Goal: Communication & Community: Answer question/provide support

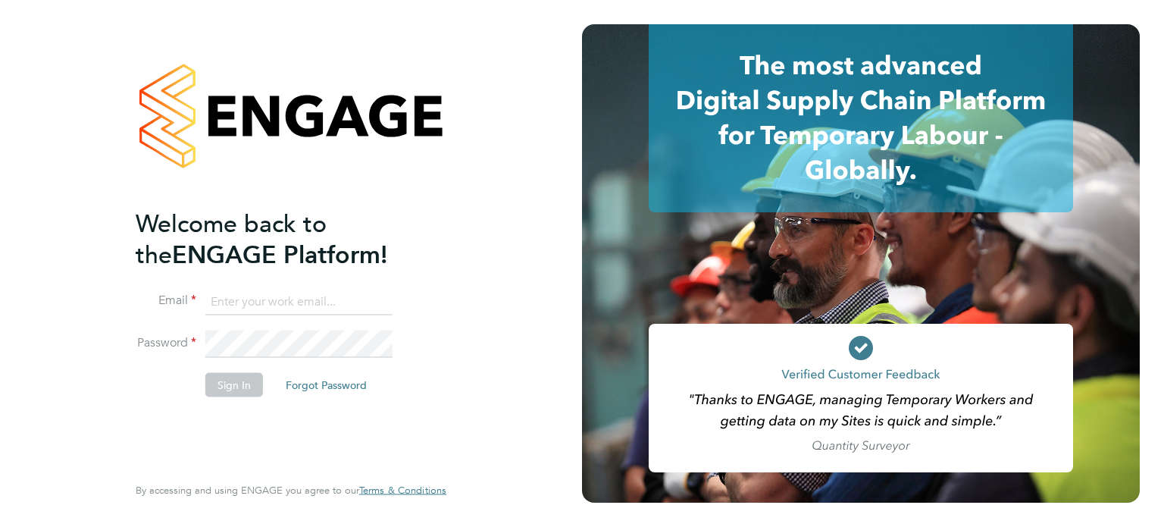
type input "amie.day@morganhunt.com"
click at [254, 390] on button "Sign In" at bounding box center [234, 384] width 58 height 24
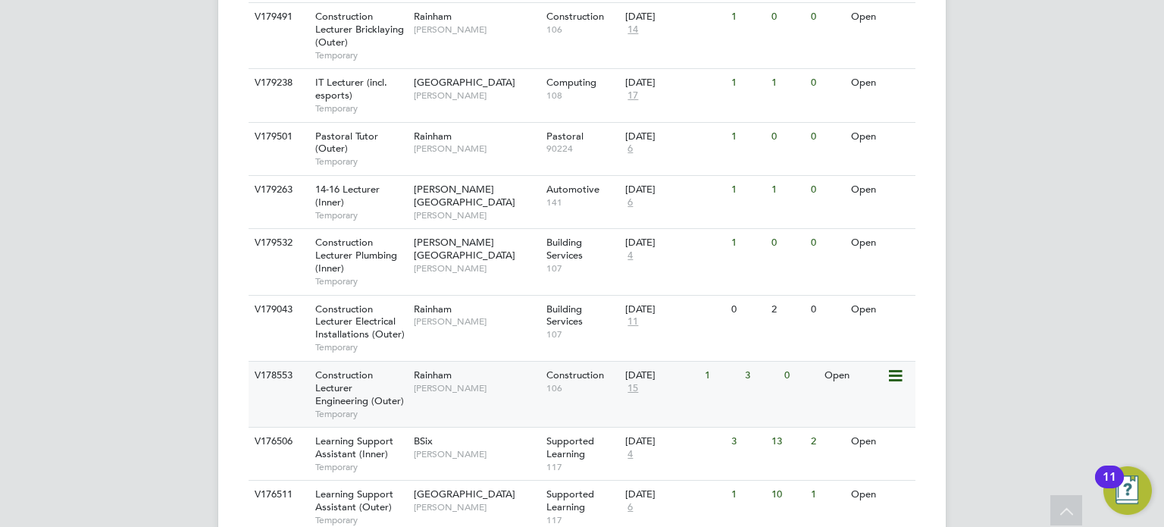
scroll to position [606, 0]
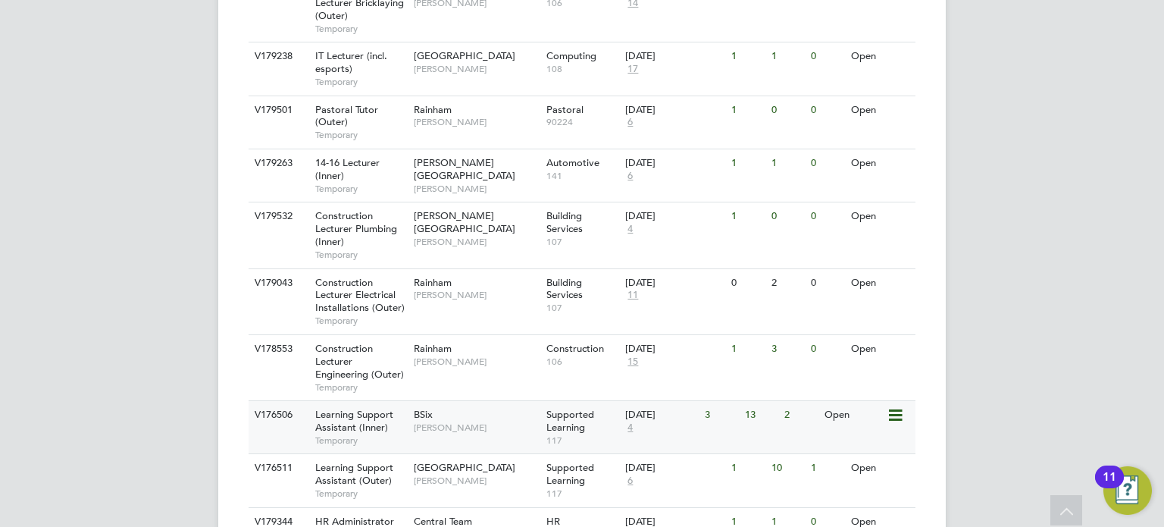
click at [634, 412] on div "[DATE]" at bounding box center [661, 414] width 72 height 13
click at [500, 413] on div "BSix Rachel Johnson" at bounding box center [476, 420] width 133 height 39
click at [639, 425] on div "01 Sep 2025 4" at bounding box center [661, 421] width 80 height 41
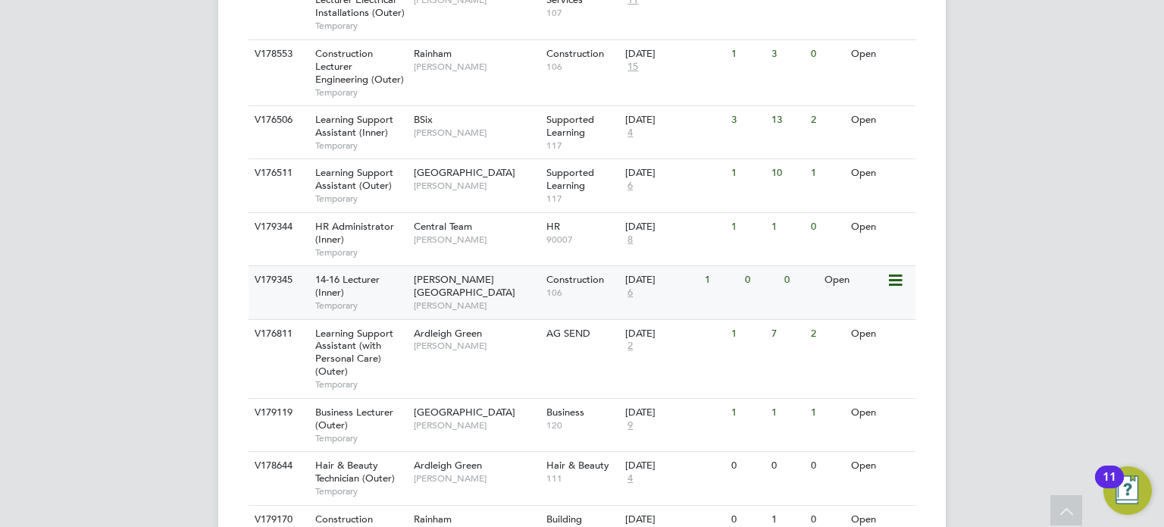
scroll to position [909, 0]
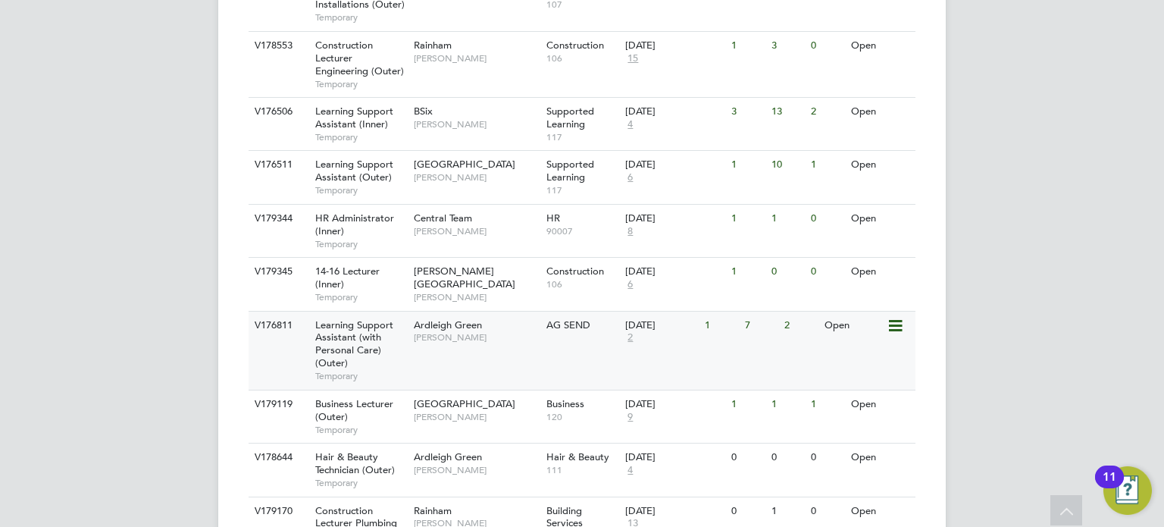
click at [587, 351] on div "V176811 Learning Support Assistant (with Personal Care) (Outer) Temporary Ardle…" at bounding box center [582, 350] width 667 height 79
click at [592, 181] on div "Supported Learning 117" at bounding box center [583, 177] width 80 height 52
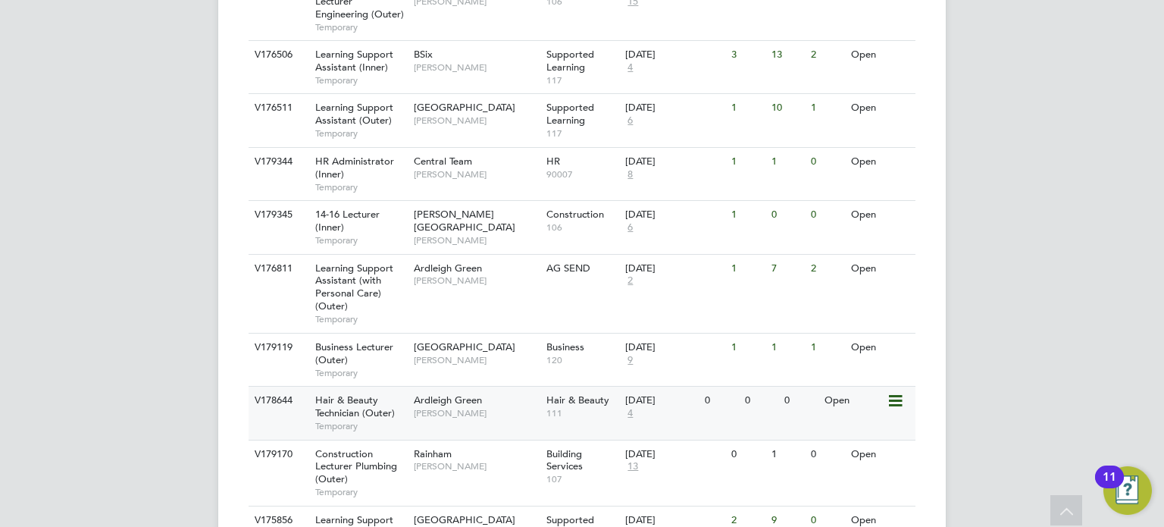
scroll to position [1061, 0]
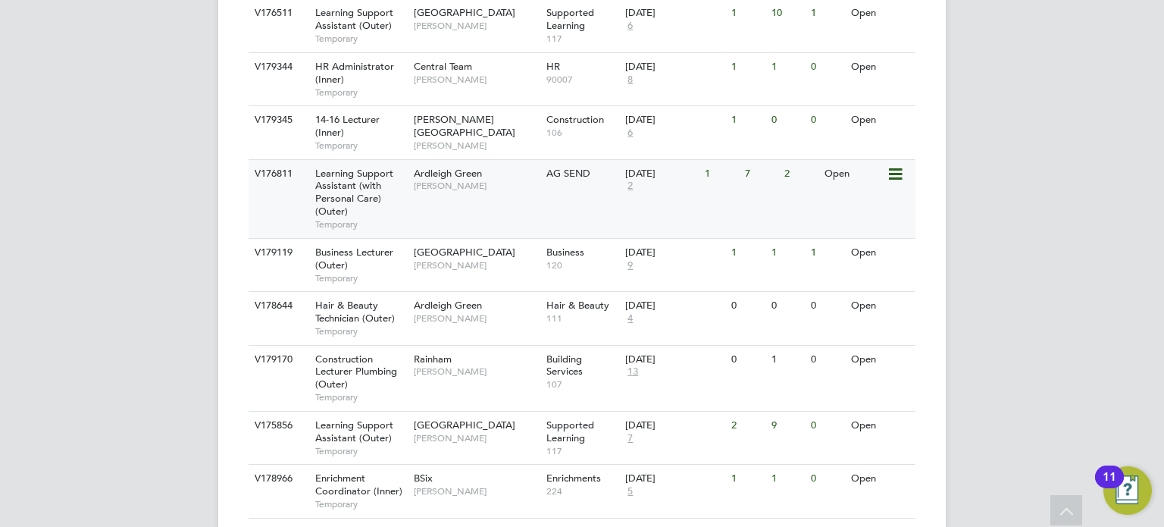
click at [511, 180] on span "Karen Marcelline" at bounding box center [476, 186] width 125 height 12
click at [515, 205] on div "V176811 Learning Support Assistant (with Personal Care) (Outer) Temporary Ardle…" at bounding box center [582, 198] width 667 height 79
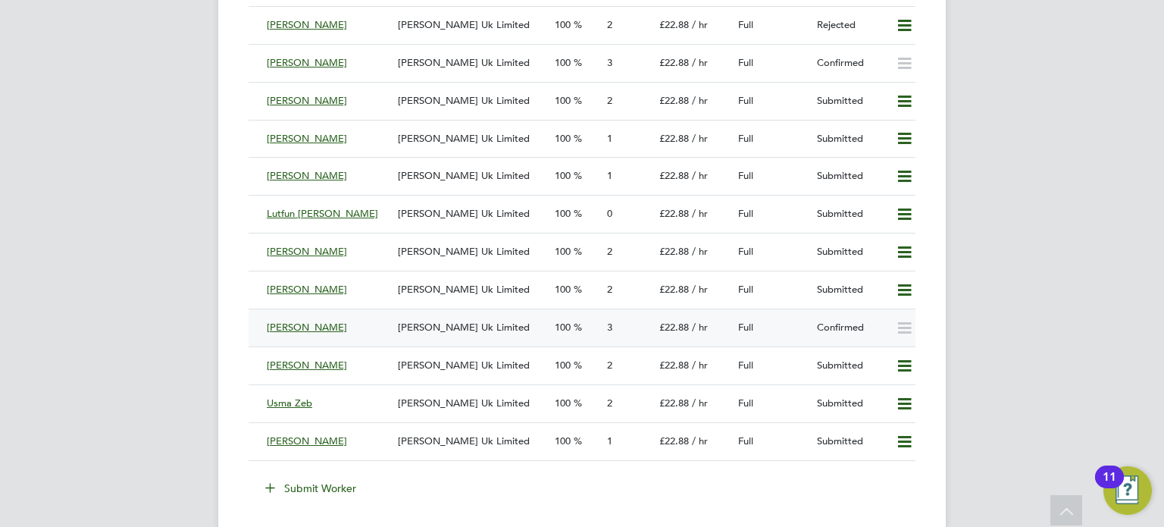
click at [533, 324] on div "[PERSON_NAME] Uk Limited" at bounding box center [470, 327] width 157 height 25
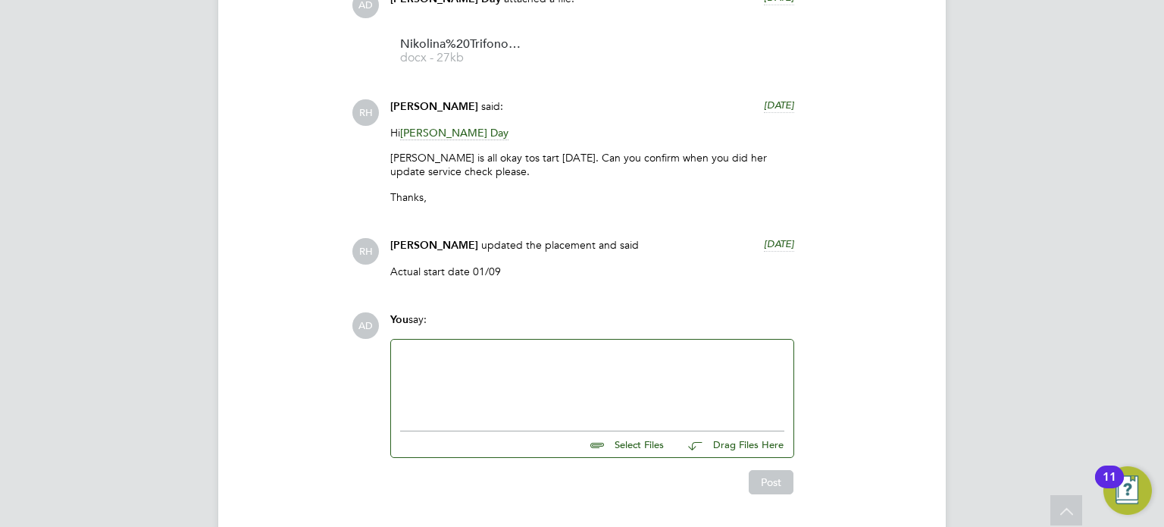
click at [500, 378] on div at bounding box center [592, 381] width 384 height 65
click at [782, 480] on button "Post" at bounding box center [771, 482] width 45 height 24
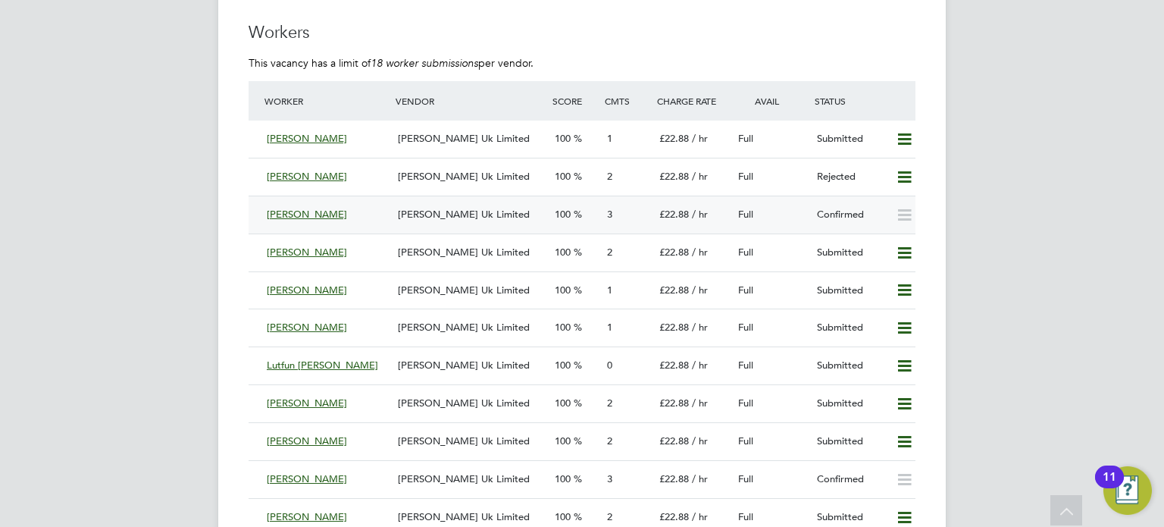
click at [486, 213] on span "[PERSON_NAME] Uk Limited" at bounding box center [464, 214] width 132 height 13
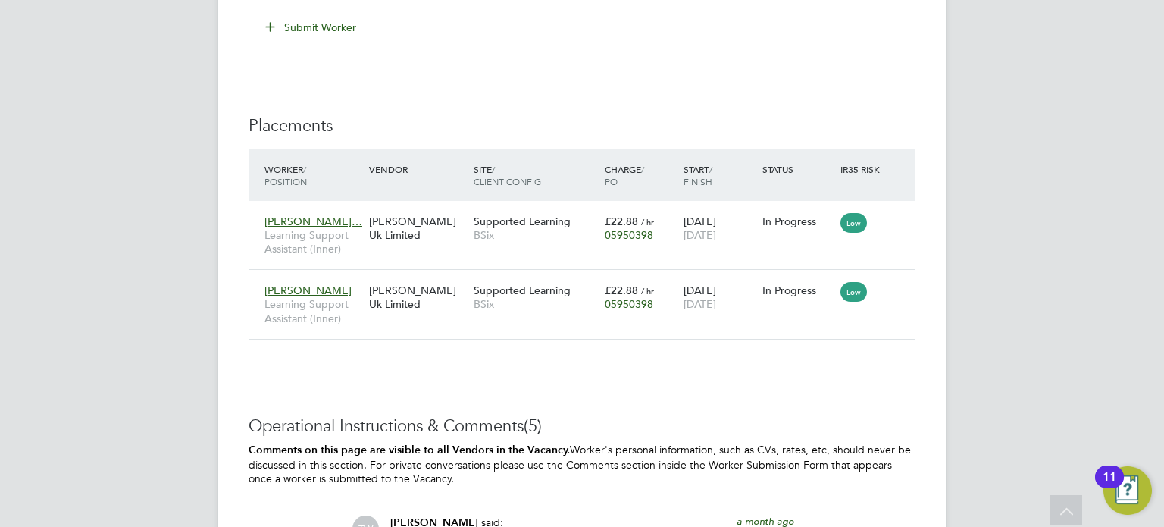
scroll to position [3511, 0]
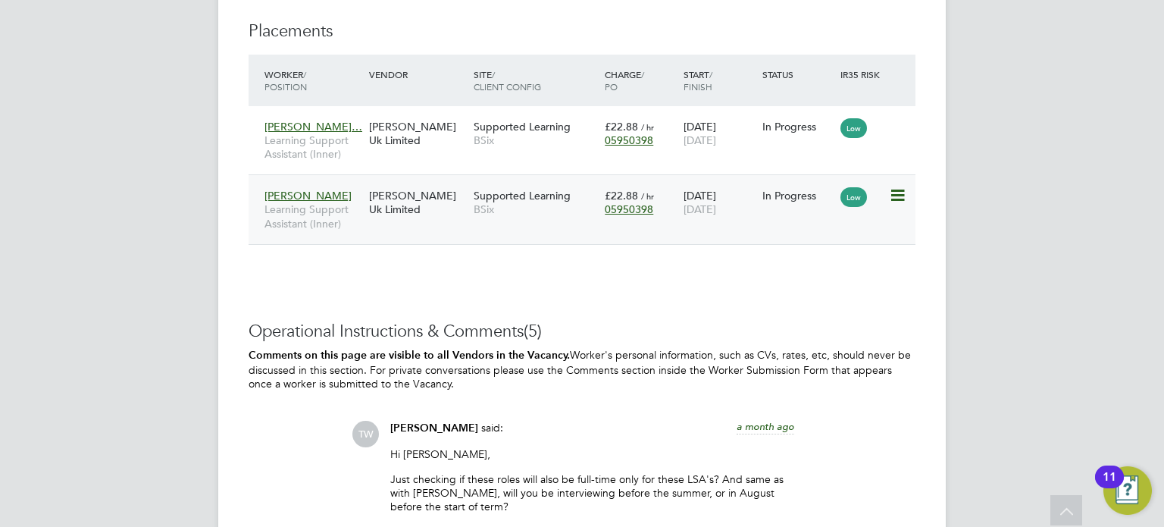
click at [891, 195] on icon at bounding box center [896, 195] width 15 height 18
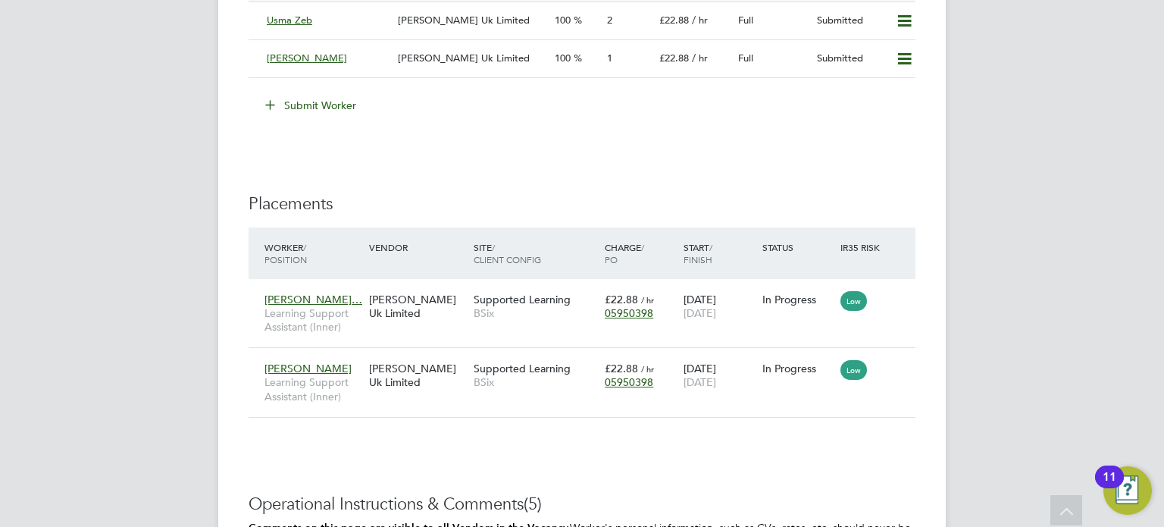
scroll to position [3284, 0]
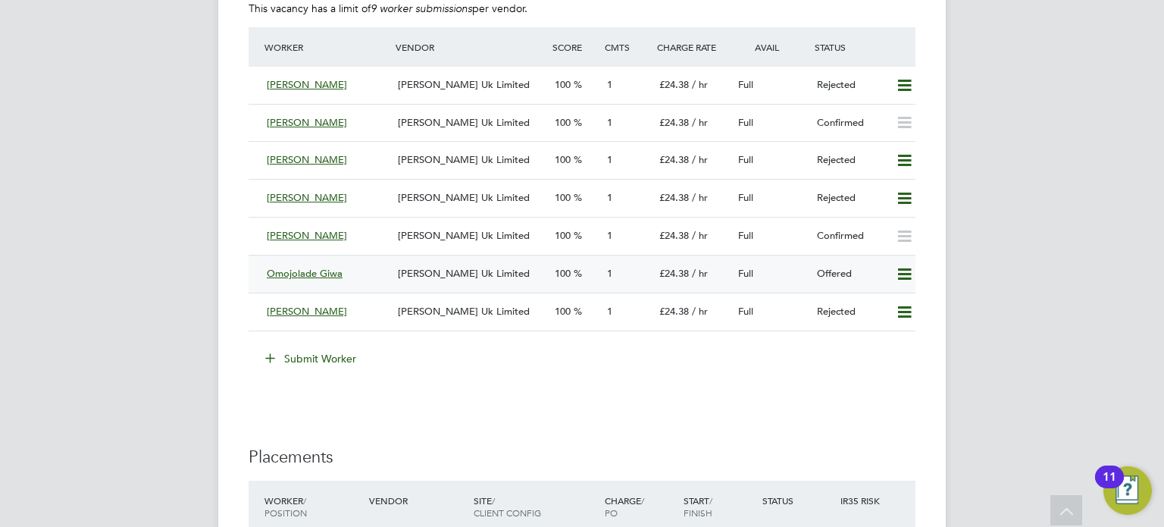
click at [903, 269] on icon at bounding box center [904, 274] width 19 height 12
click at [891, 307] on li "Confirm" at bounding box center [883, 305] width 58 height 21
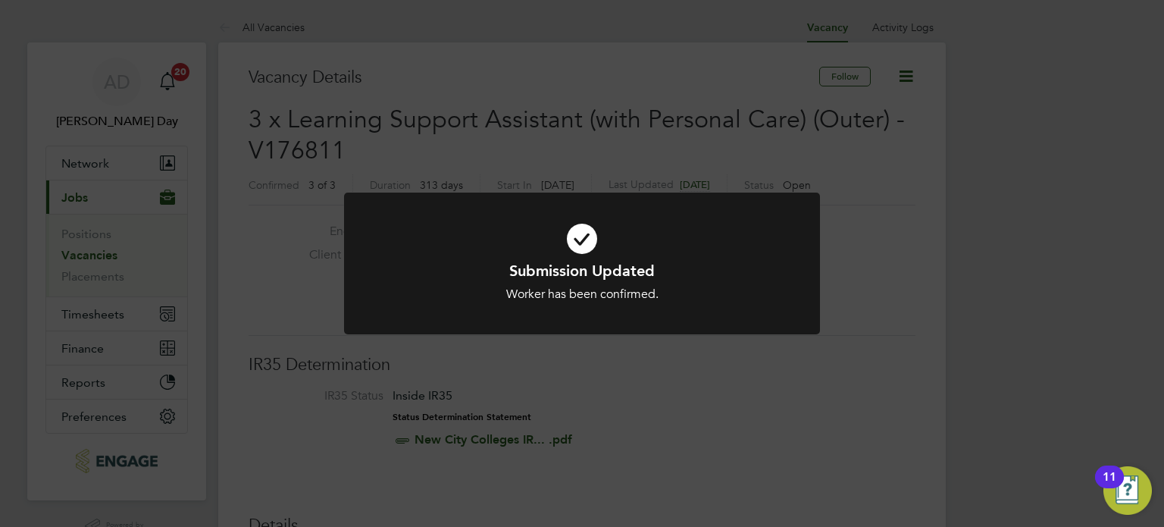
drag, startPoint x: 710, startPoint y: 377, endPoint x: 703, endPoint y: 362, distance: 16.6
click at [710, 377] on div "Submission Updated Worker has been confirmed. Cancel Okay" at bounding box center [582, 263] width 1164 height 527
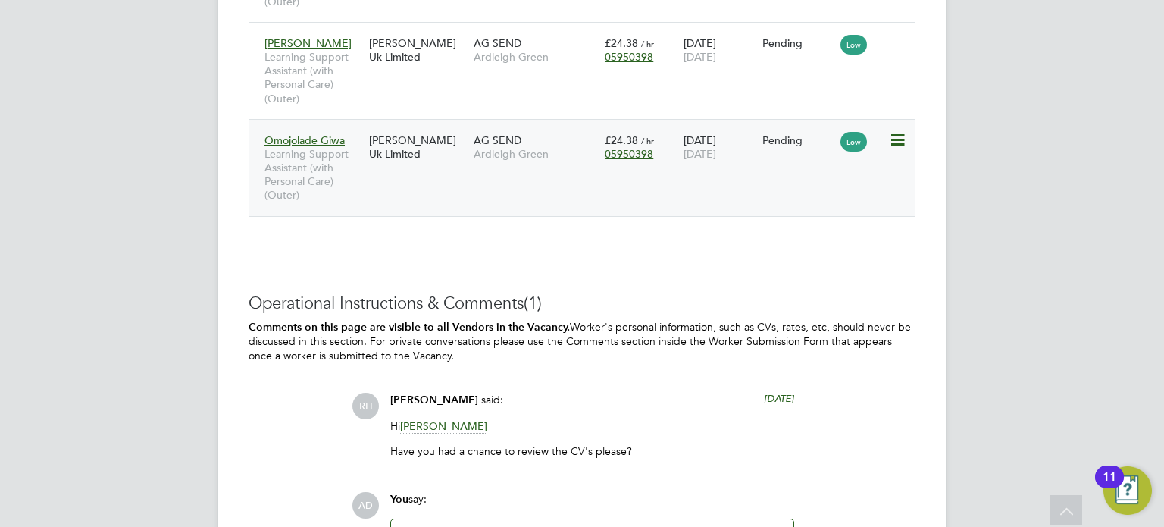
click at [506, 184] on div "Omojolade Giwa Learning Support Assistant (with Personal Care) (Outer) Morgan H…" at bounding box center [582, 167] width 667 height 97
click at [893, 137] on icon at bounding box center [896, 140] width 15 height 18
click at [529, 178] on div "Omojolade Giwa Learning Support Assistant (with Personal Care) (Outer) Morgan H…" at bounding box center [582, 167] width 667 height 97
click at [529, 178] on div "Omojolade Giwa Learning Support Assistant (with Personal Care) (Outer) [PERSON_…" at bounding box center [582, 167] width 667 height 97
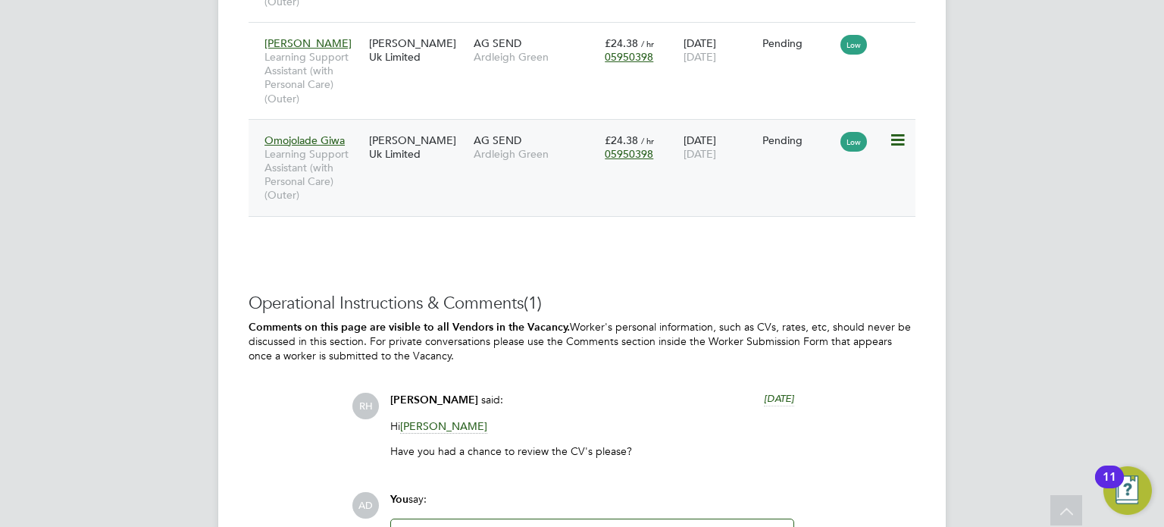
click at [364, 167] on div "Omojolade Giwa Learning Support Assistant (with Personal Care) (Outer)" at bounding box center [313, 168] width 105 height 84
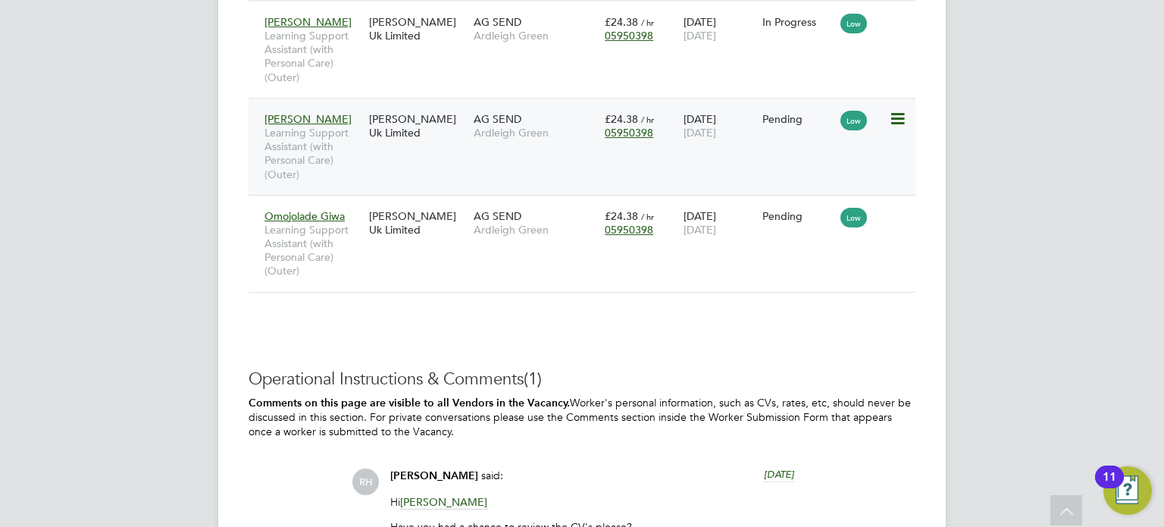
click at [497, 158] on div "Nicholas Perera Learning Support Assistant (with Personal Care) (Outer) Morgan …" at bounding box center [582, 146] width 667 height 97
click at [579, 153] on div "Nicholas Perera Learning Support Assistant (with Personal Care) (Outer) Morgan …" at bounding box center [582, 146] width 667 height 97
click at [568, 133] on span "Ardleigh Green" at bounding box center [536, 133] width 124 height 14
click at [493, 61] on div "Jane Kamau Learning Support Assistant (with Personal Care) (Outer) Morgan Hunt …" at bounding box center [582, 50] width 667 height 96
click at [465, 36] on div "[PERSON_NAME] Uk Limited" at bounding box center [417, 29] width 105 height 42
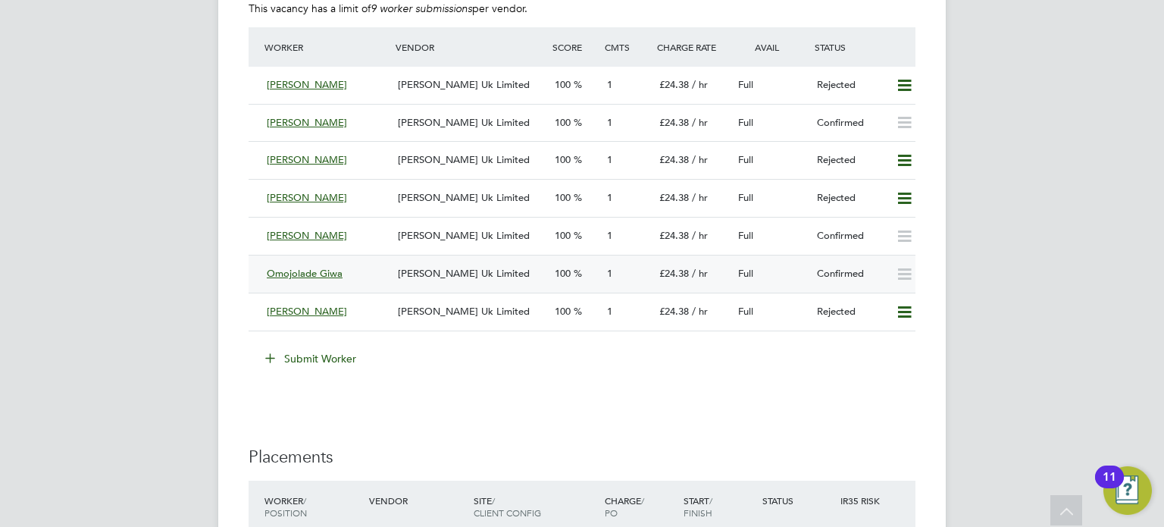
click at [523, 278] on div "[PERSON_NAME] Uk Limited" at bounding box center [470, 273] width 157 height 25
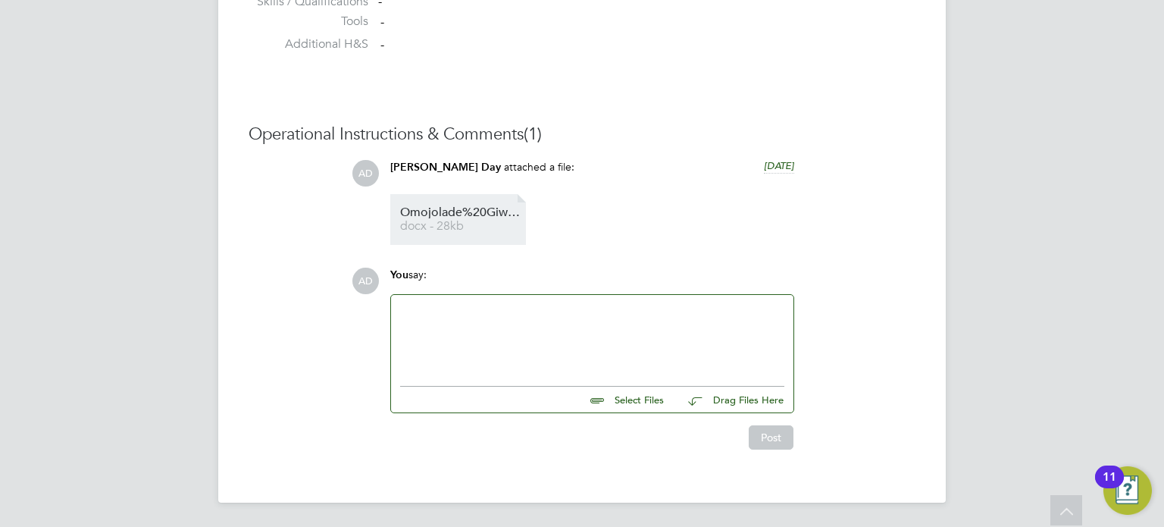
click at [471, 234] on li "Omojolade%20Giwa%20Vetting%20Form docx - 28kb" at bounding box center [458, 219] width 136 height 51
click at [458, 224] on span "docx - 28kb" at bounding box center [460, 226] width 121 height 11
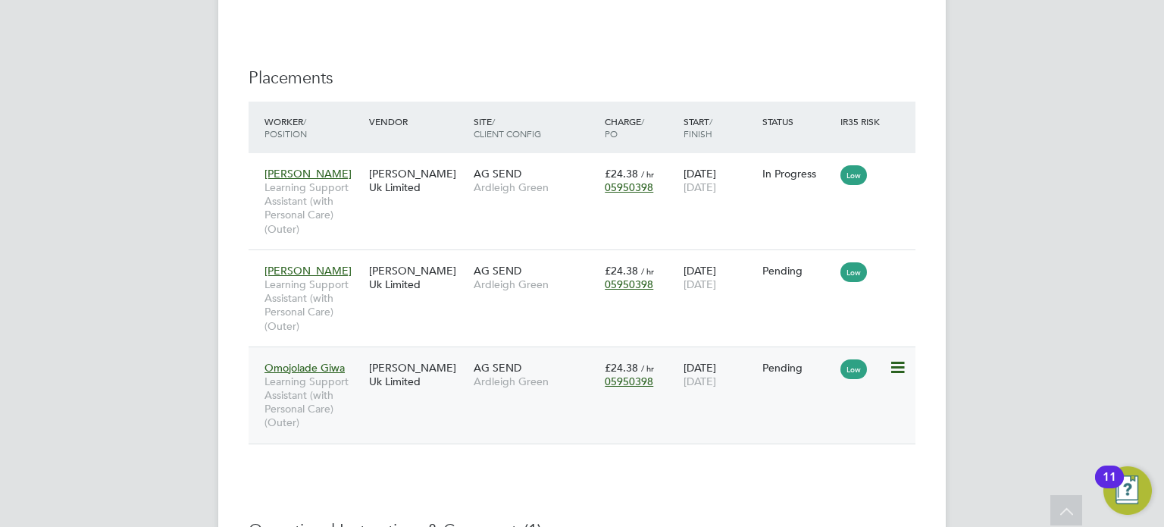
click at [567, 402] on div "Omojolade Giwa Learning Support Assistant (with Personal Care) (Outer) [PERSON_…" at bounding box center [582, 394] width 667 height 97
click at [559, 374] on span "Ardleigh Green" at bounding box center [536, 381] width 124 height 14
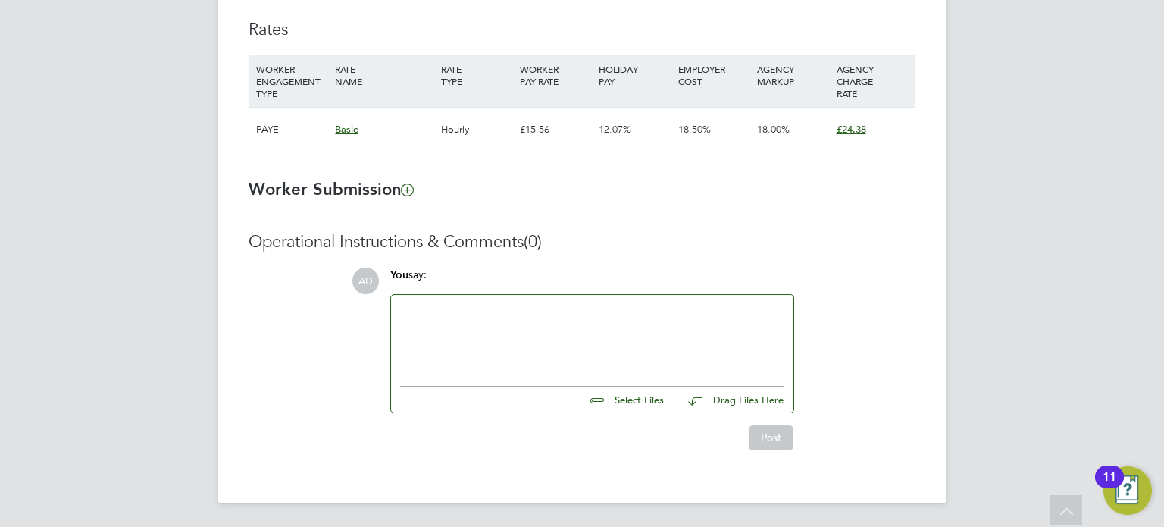
click at [619, 398] on input "file" at bounding box center [670, 396] width 227 height 21
type input "C:\fakepath\Omojolade Giwa Vetting Form.docx"
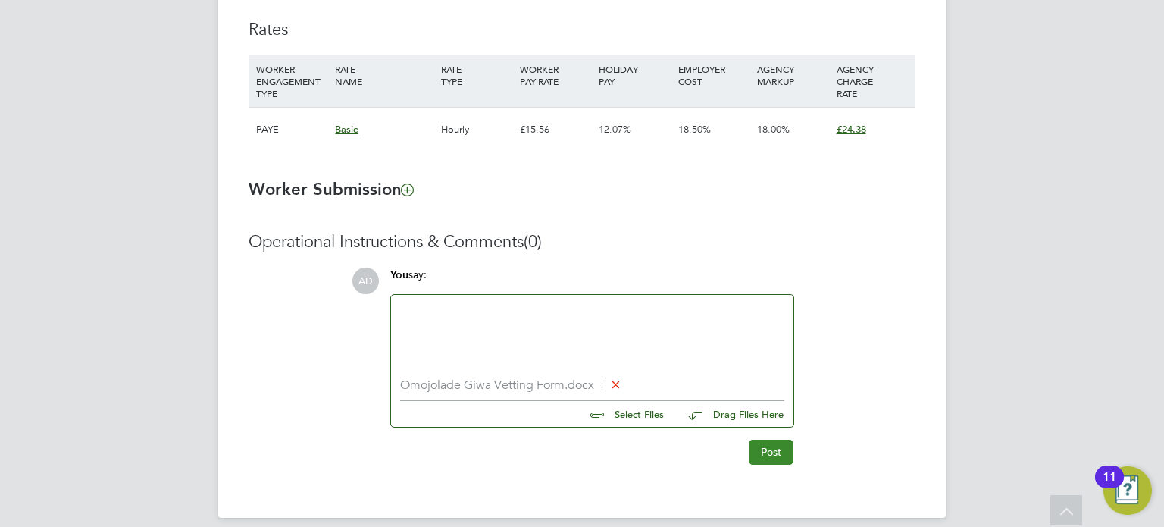
click at [774, 448] on button "Post" at bounding box center [771, 452] width 45 height 24
